Goal: Transaction & Acquisition: Download file/media

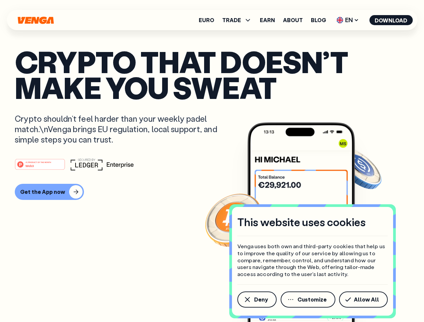
click at [212, 161] on div "#1 PRODUCT OF THE MONTH Web3" at bounding box center [212, 164] width 395 height 12
click at [257, 300] on span "Deny" at bounding box center [261, 299] width 14 height 5
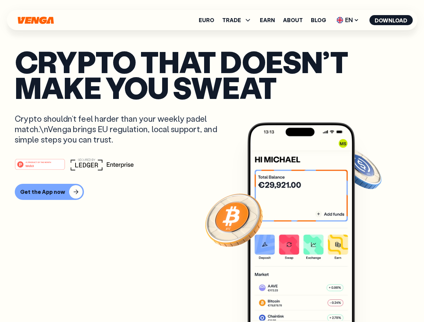
click at [309, 300] on img at bounding box center [300, 235] width 107 height 225
click at [365, 300] on article "Crypto that doesn’t make you sweat Crypto shouldn’t feel harder than your weekl…" at bounding box center [212, 175] width 395 height 252
click at [239, 20] on span "TRADE" at bounding box center [231, 19] width 19 height 5
click at [348, 20] on span "EN" at bounding box center [347, 20] width 27 height 11
click at [391, 20] on button "Download" at bounding box center [390, 20] width 43 height 10
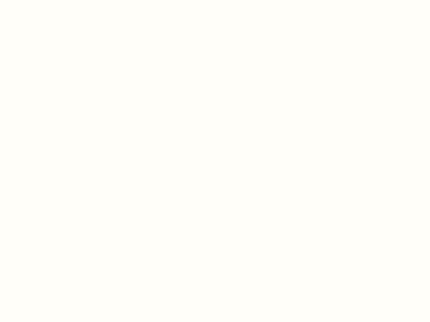
click at [212, 0] on html "This website uses cookies Venga uses both own and third-party cookies that help…" at bounding box center [215, 0] width 430 height 0
click at [48, 0] on html "This website uses cookies Venga uses both own and third-party cookies that help…" at bounding box center [215, 0] width 430 height 0
click at [41, 0] on html "This website uses cookies Venga uses both own and third-party cookies that help…" at bounding box center [215, 0] width 430 height 0
